Goal: Information Seeking & Learning: Learn about a topic

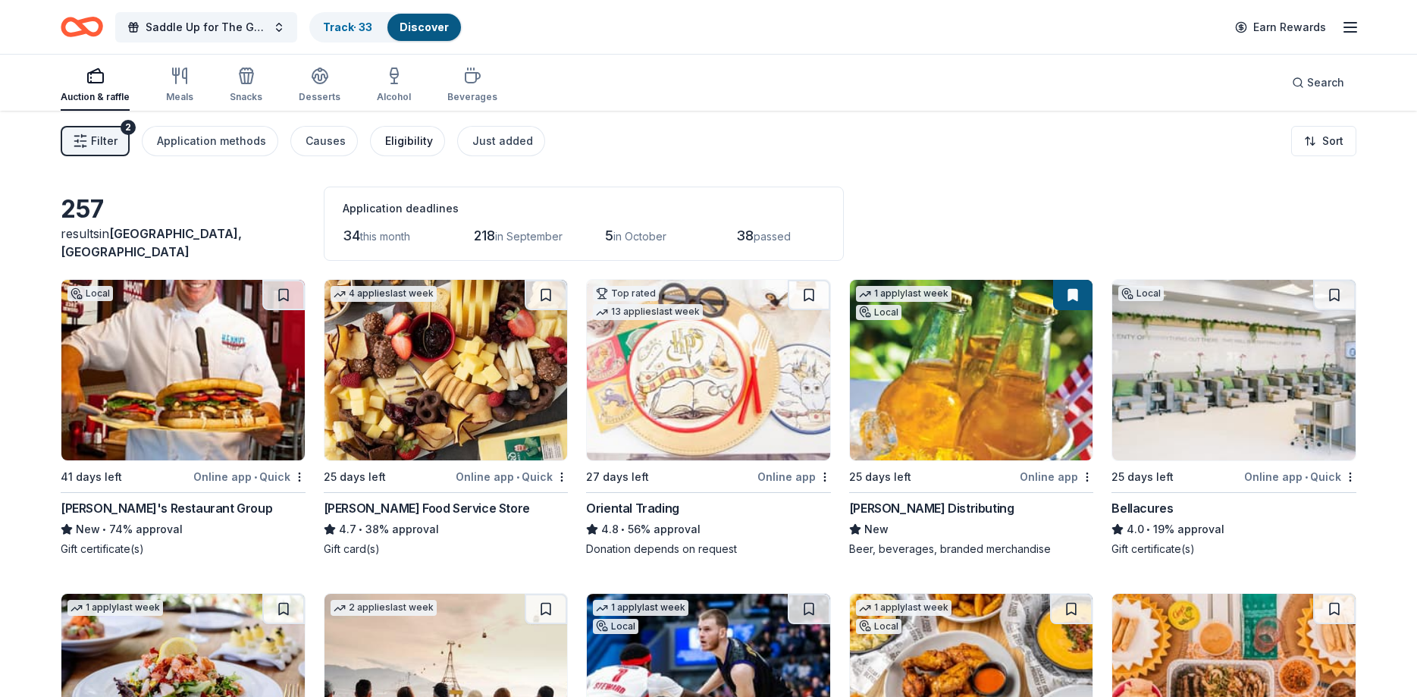
click at [409, 141] on div "Eligibility" at bounding box center [409, 141] width 48 height 18
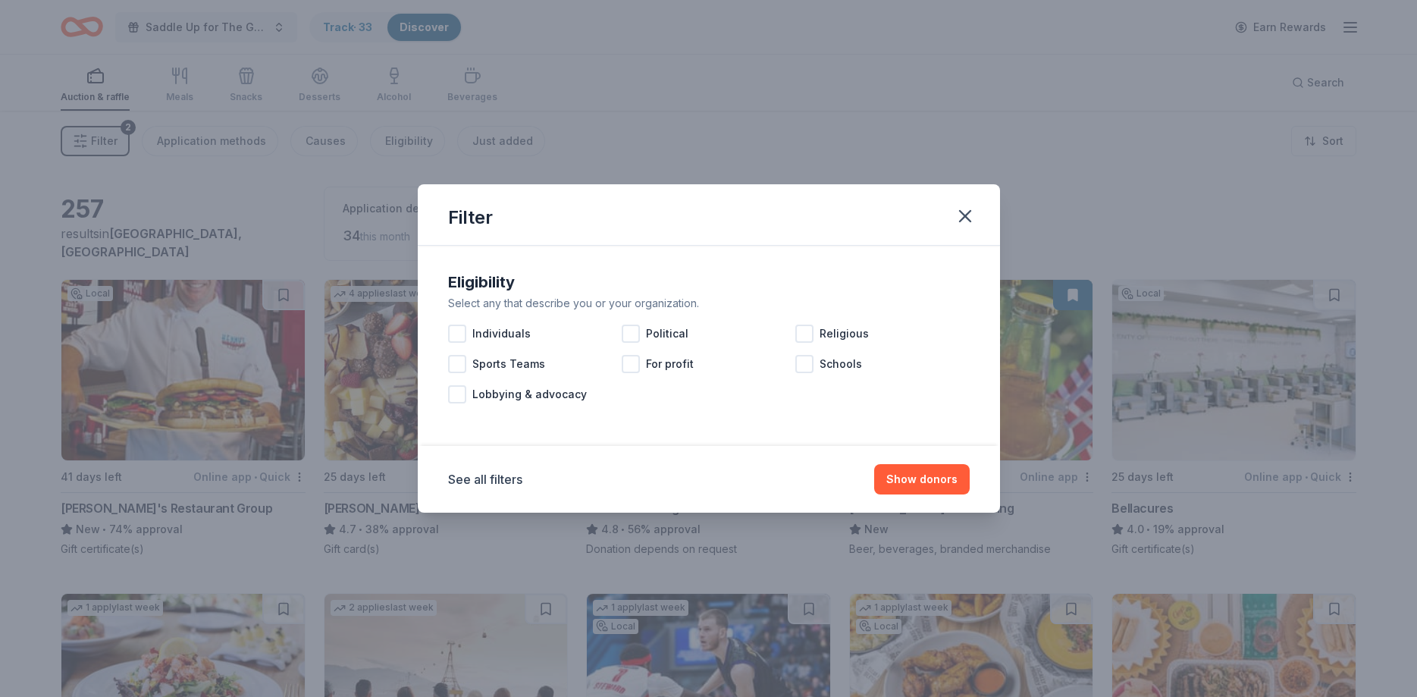
click at [130, 171] on div "Filter Eligibility Select any that describe you or your organization. Individua…" at bounding box center [708, 348] width 1417 height 697
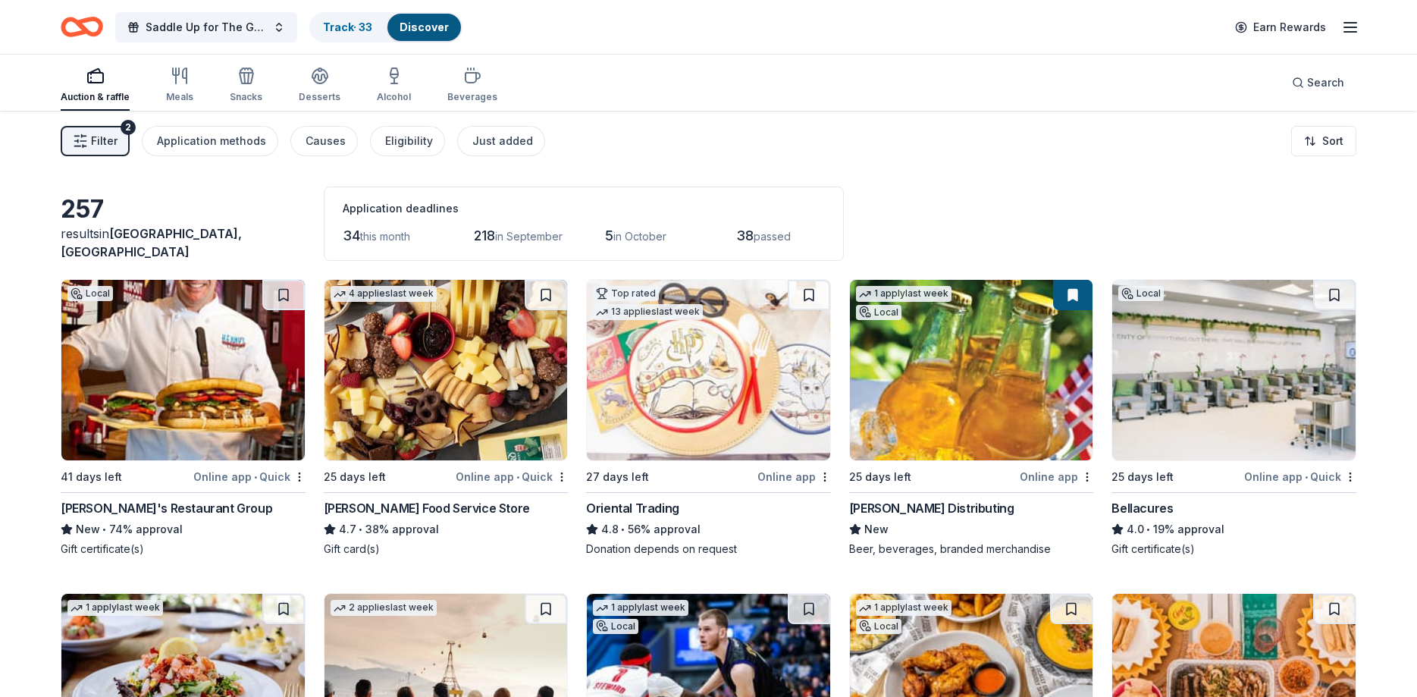
click at [96, 144] on span "Filter" at bounding box center [104, 141] width 27 height 18
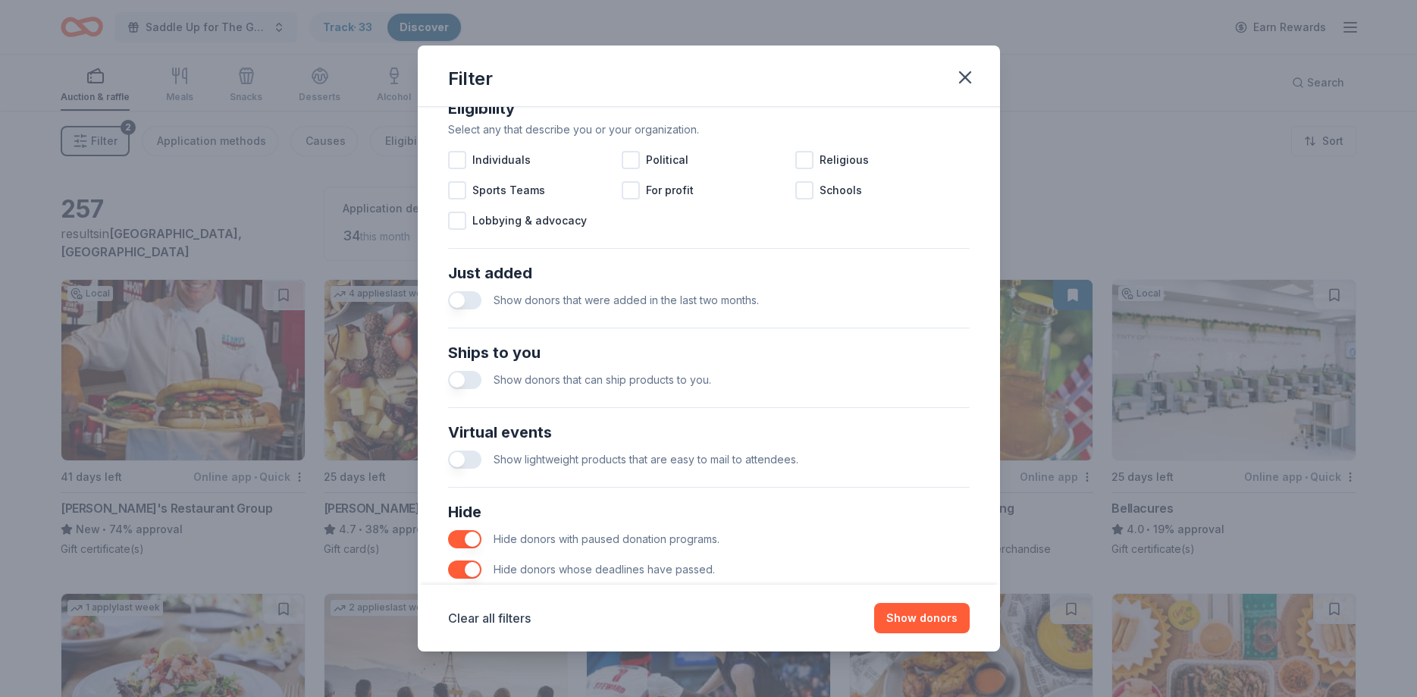
scroll to position [522, 0]
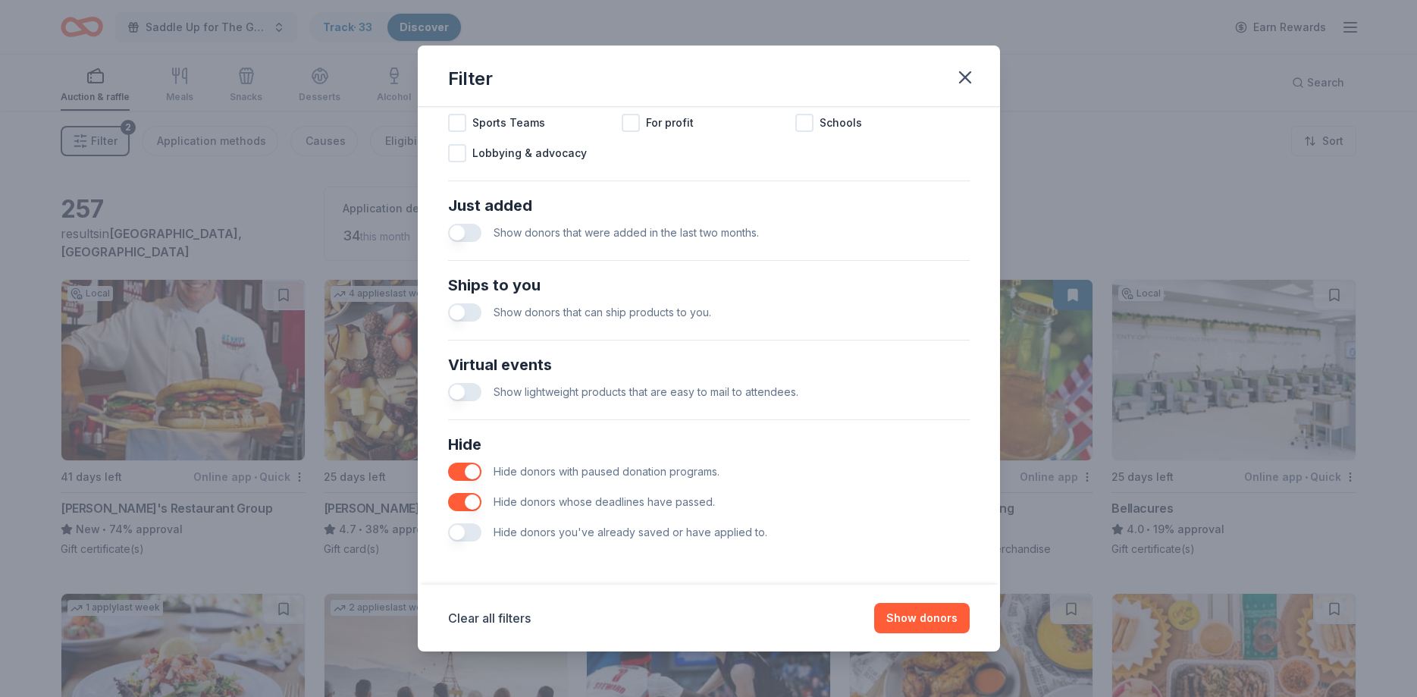
click at [208, 186] on div "Filter Causes Find donors that support causes like yours. Animals Art & Culture…" at bounding box center [708, 348] width 1417 height 697
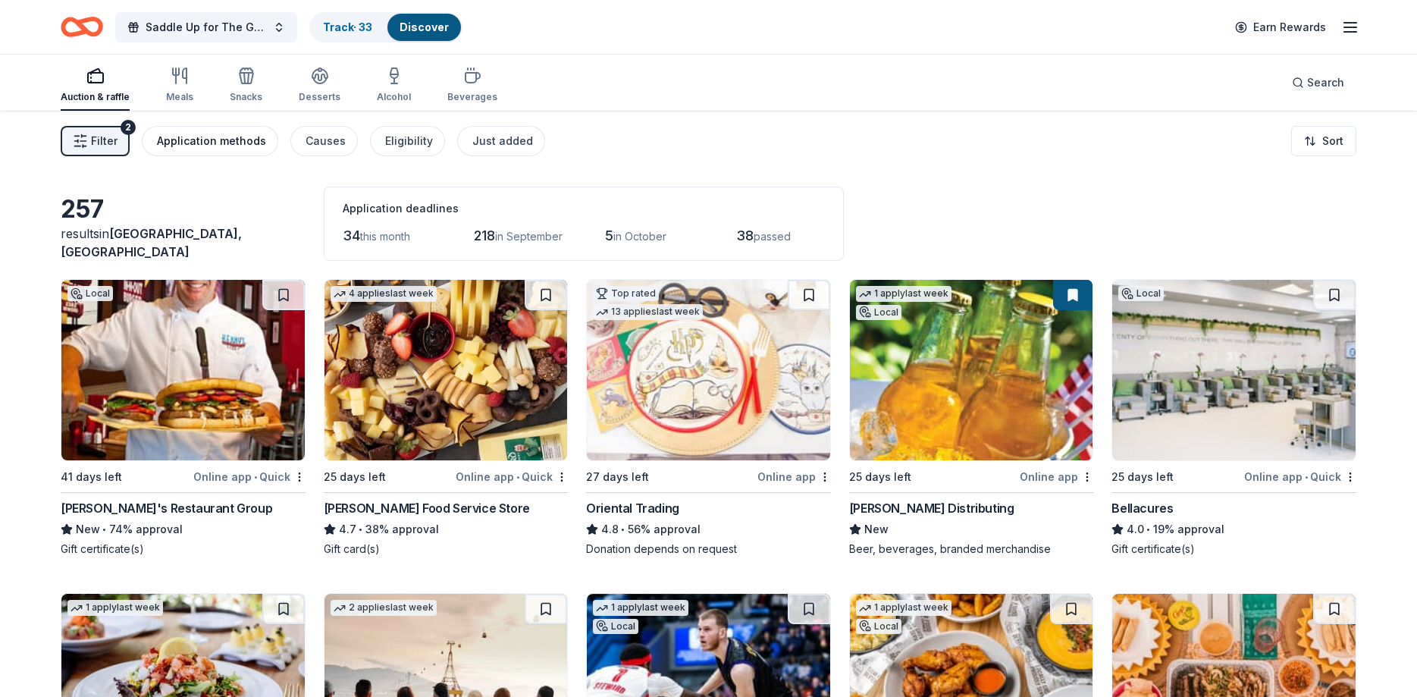
click at [186, 149] on div "Application methods" at bounding box center [211, 141] width 109 height 18
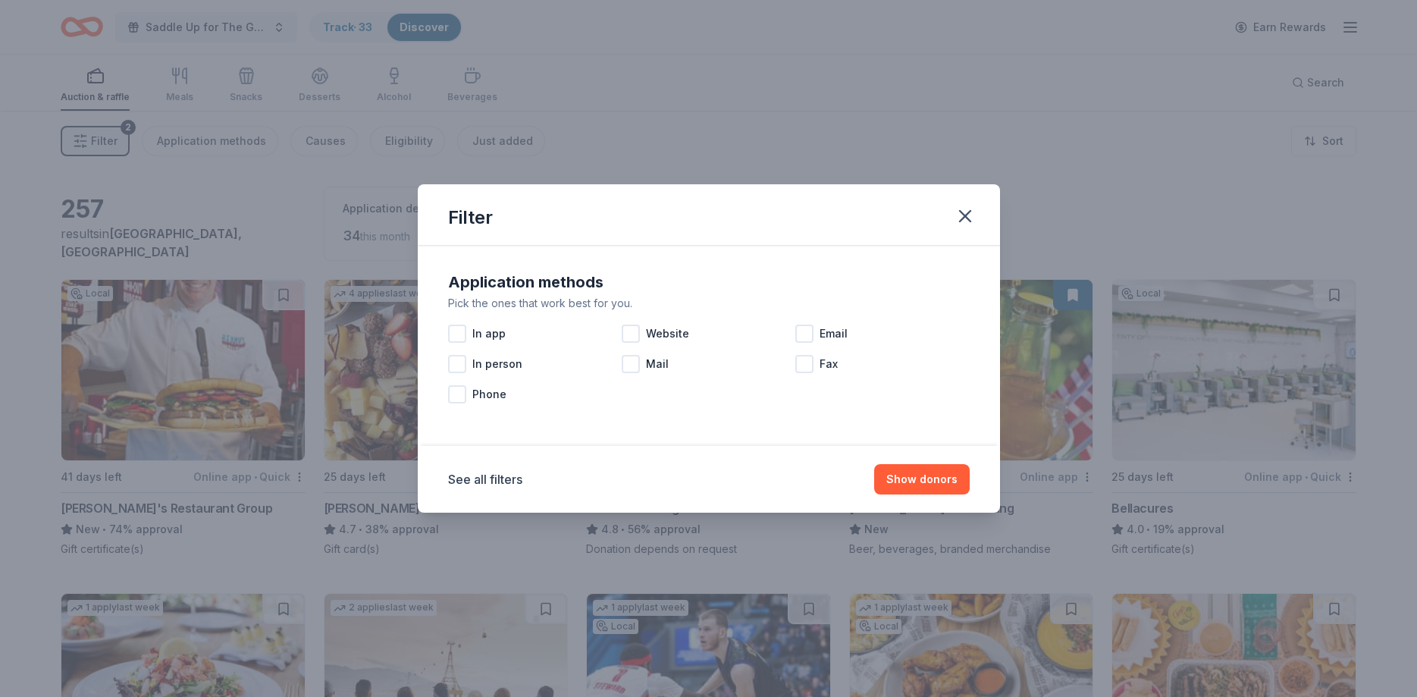
click at [476, 143] on div "Filter Application methods Pick the ones that work best for you. In app Website…" at bounding box center [708, 348] width 1417 height 697
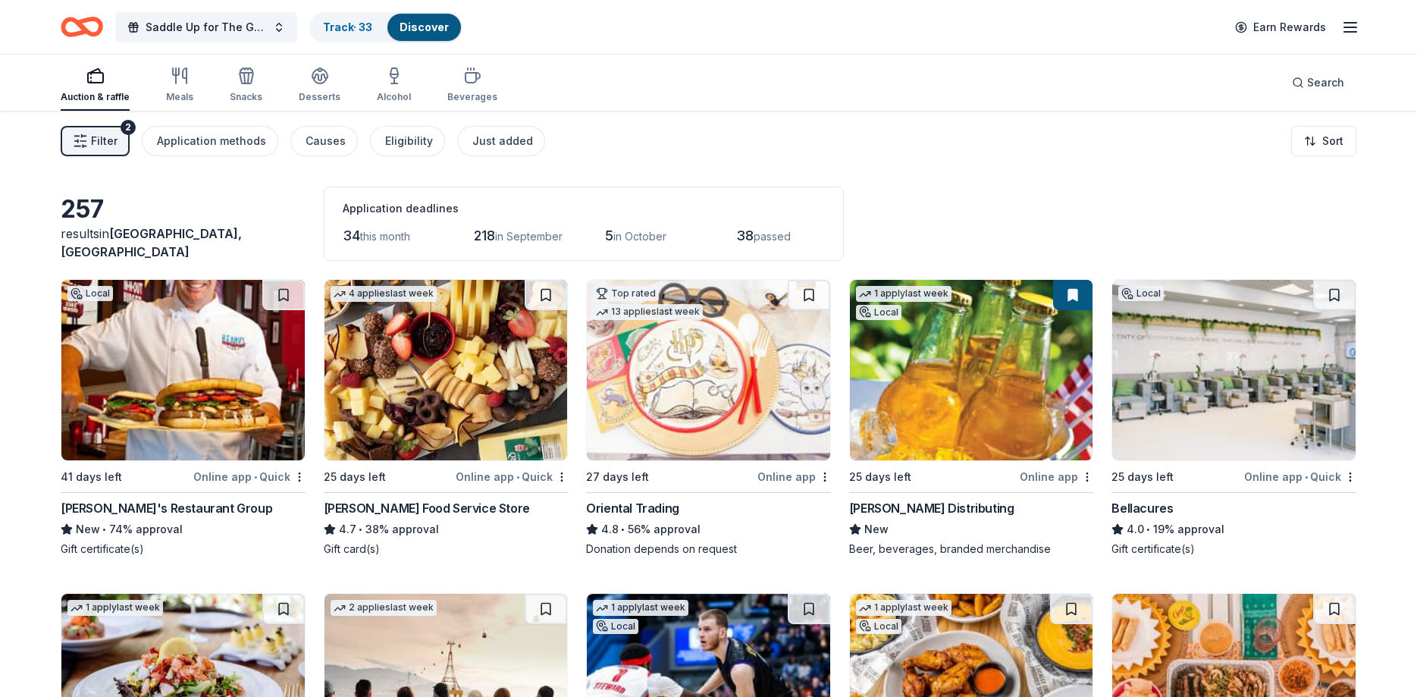
click at [400, 139] on div "Eligibility" at bounding box center [409, 141] width 48 height 18
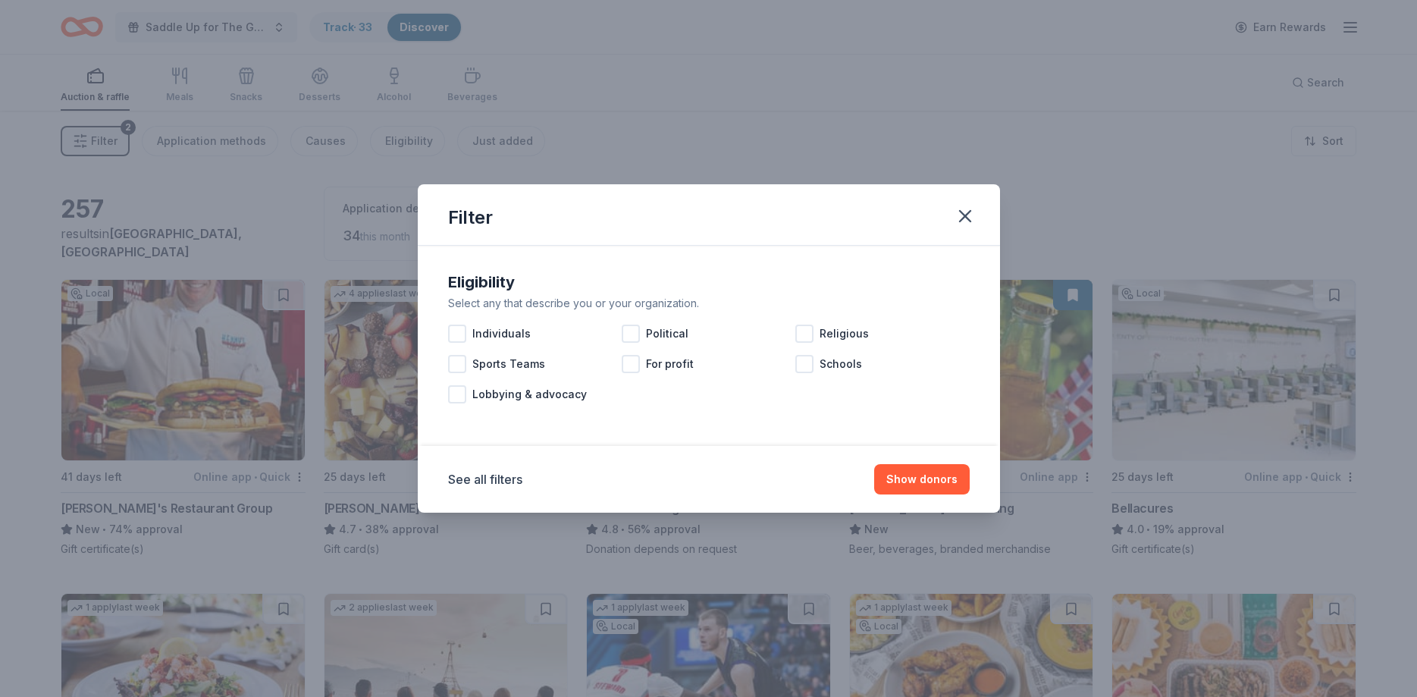
drag, startPoint x: 609, startPoint y: 121, endPoint x: 604, endPoint y: 113, distance: 9.3
click at [607, 118] on div "Filter Eligibility Select any that describe you or your organization. Individua…" at bounding box center [708, 348] width 1417 height 697
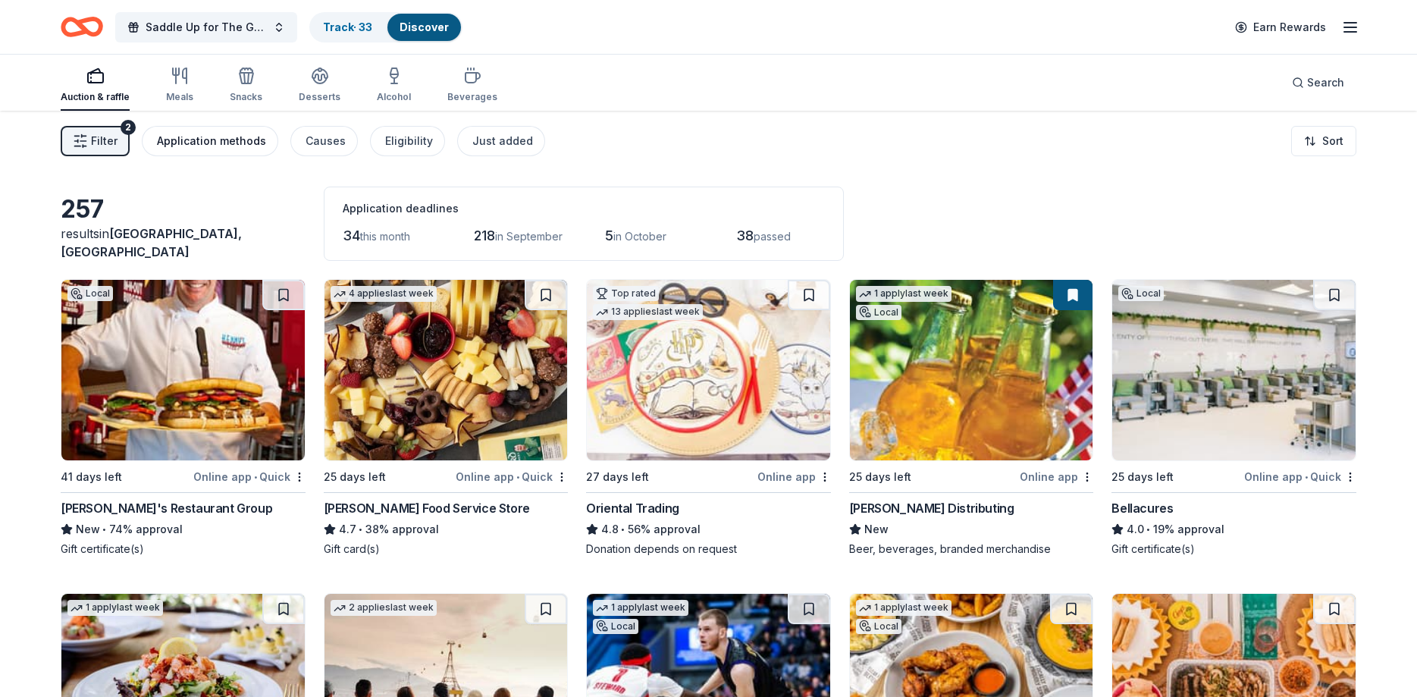
click at [196, 150] on button "Application methods" at bounding box center [210, 141] width 136 height 30
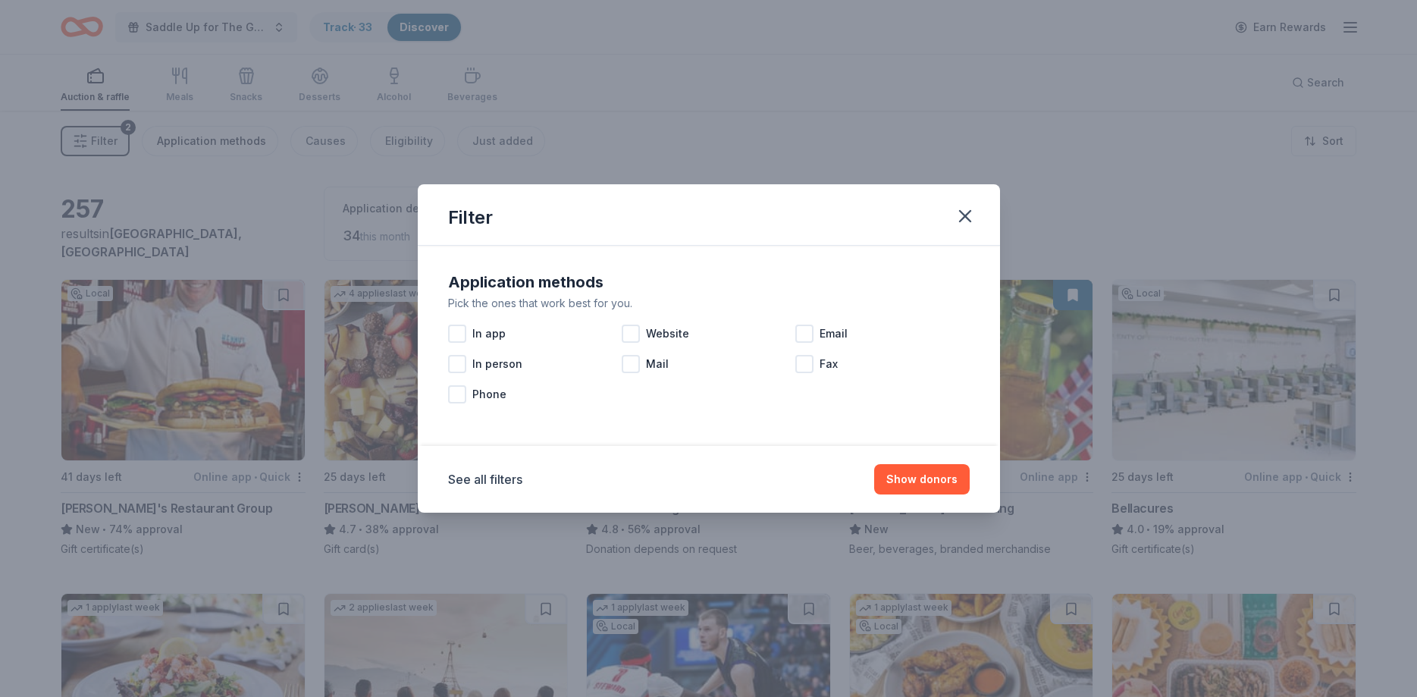
click at [196, 150] on div "Filter Application methods Pick the ones that work best for you. In app Website…" at bounding box center [708, 348] width 1417 height 697
